Goal: Transaction & Acquisition: Subscribe to service/newsletter

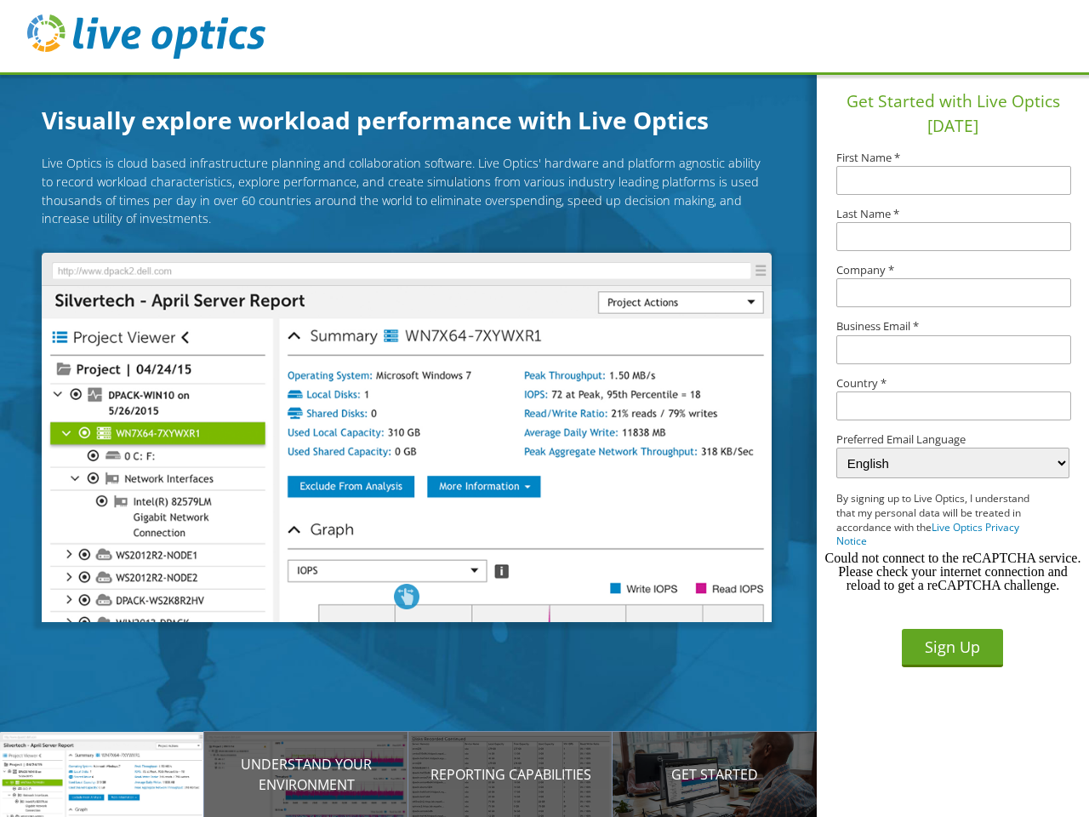
click at [419, 440] on img at bounding box center [406, 437] width 729 height 369
click at [102, 774] on p "Introducing Live Optics" at bounding box center [102, 774] width 204 height 20
click at [306, 774] on p "Understand your environment" at bounding box center [306, 774] width 204 height 41
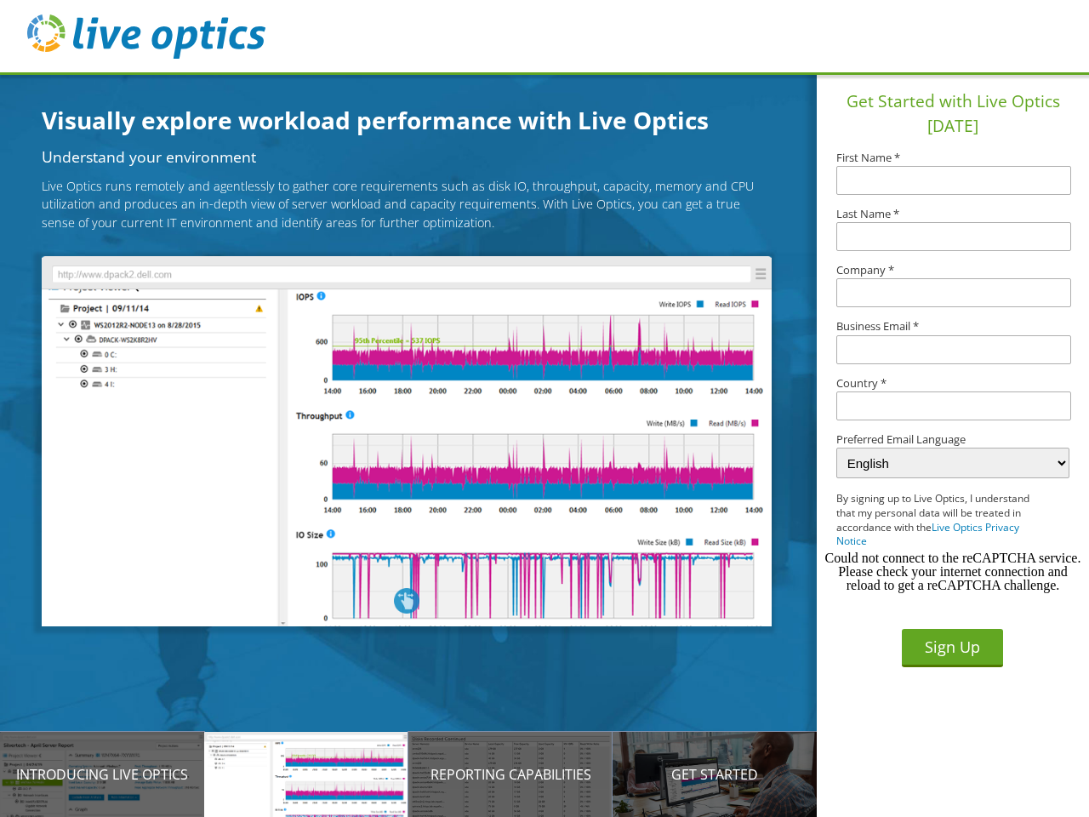
click at [510, 774] on p "Reporting Capabilities" at bounding box center [510, 774] width 204 height 20
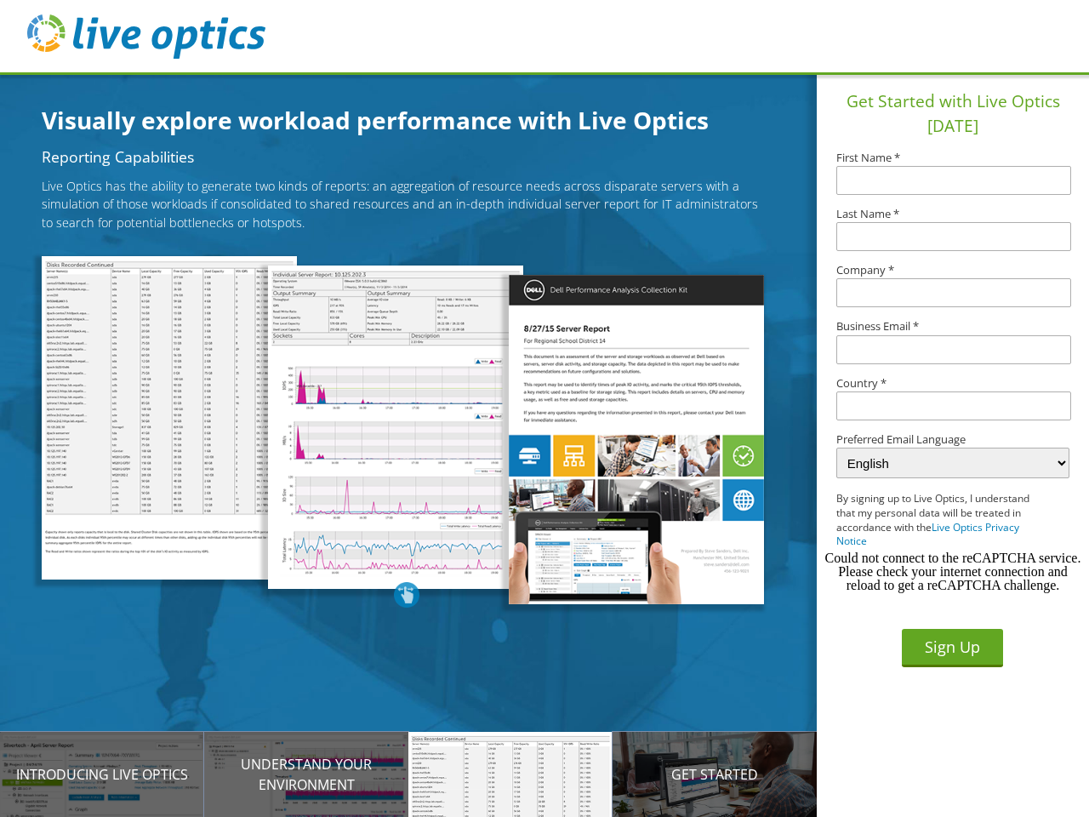
click at [715, 774] on p "Get Started" at bounding box center [714, 774] width 204 height 20
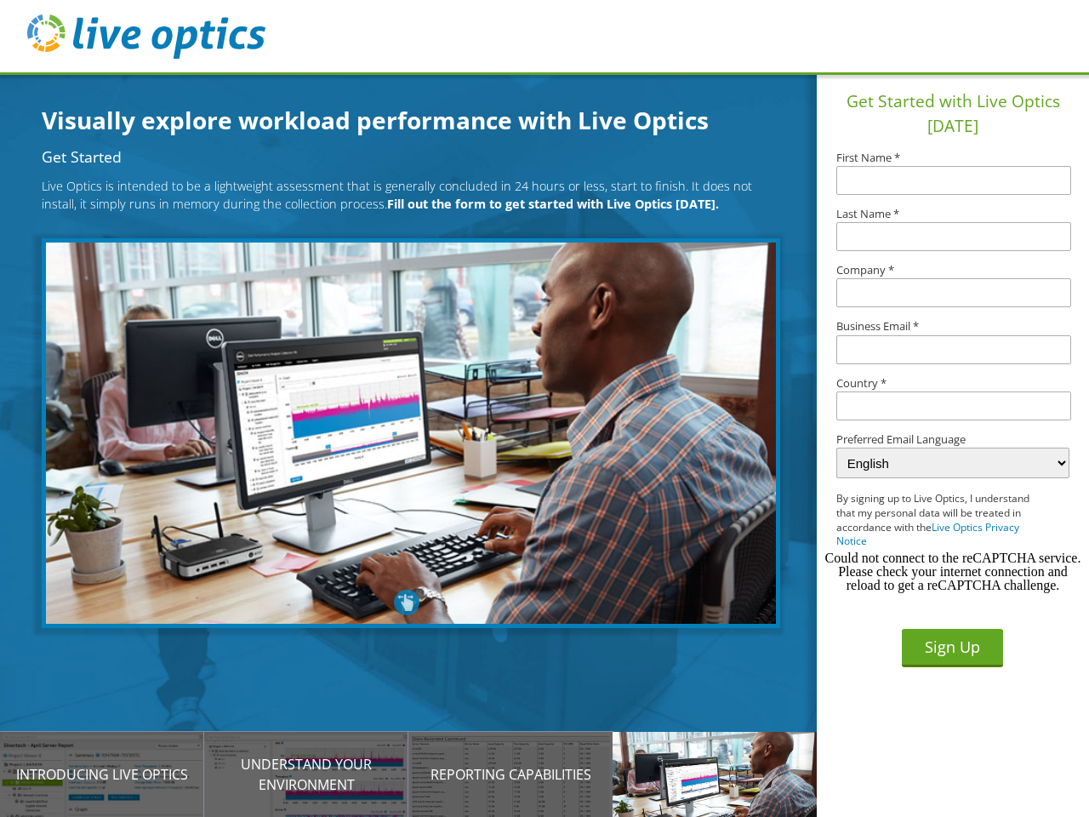
click at [954, 406] on input "text" at bounding box center [953, 405] width 235 height 29
click at [952, 647] on button "Sign Up" at bounding box center [952, 648] width 101 height 38
click at [953, 572] on div "Could not connect to the reCAPTCHA service. Please check your internet connecti…" at bounding box center [952, 571] width 259 height 41
